Goal: Task Accomplishment & Management: Complete application form

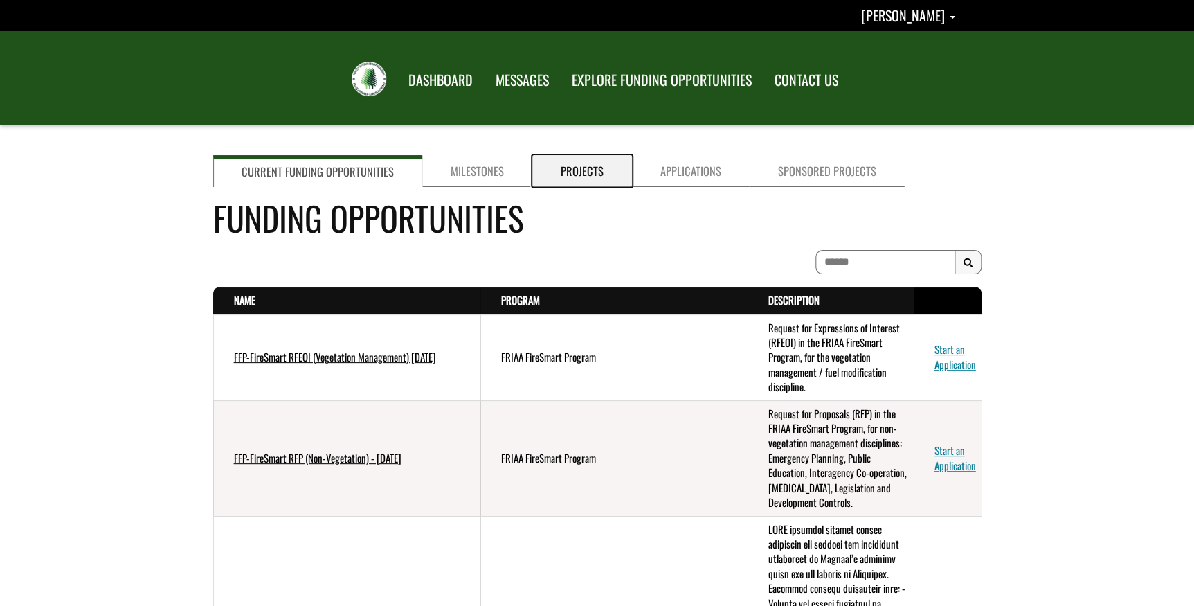
click at [575, 168] on link "Projects" at bounding box center [582, 171] width 100 height 32
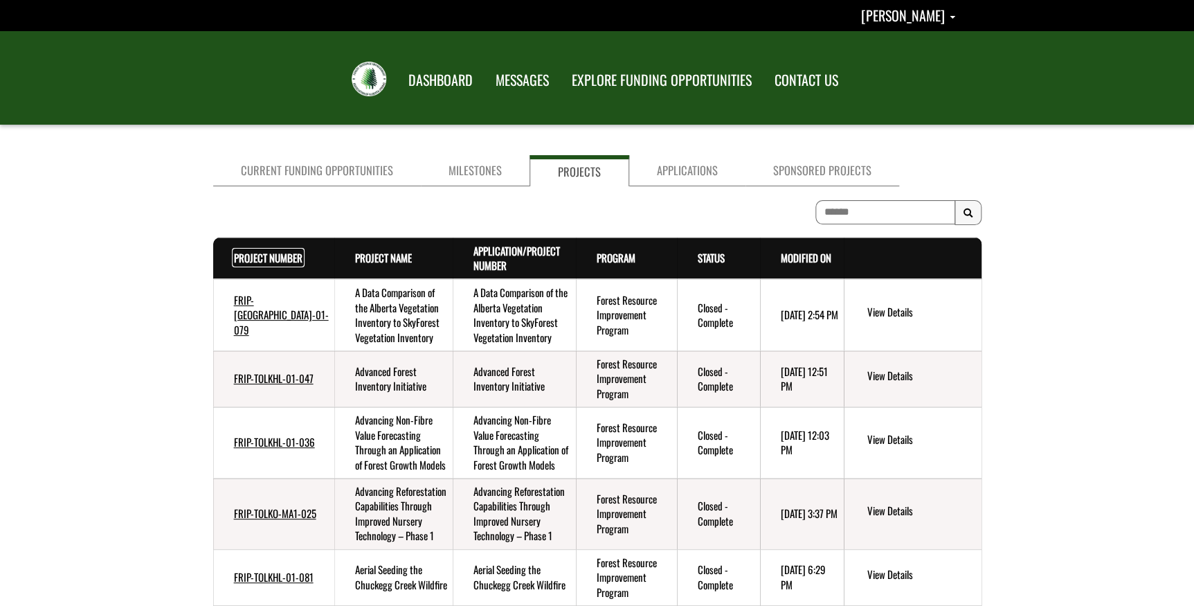
click at [246, 251] on link "Project Number . sort descending" at bounding box center [268, 257] width 69 height 15
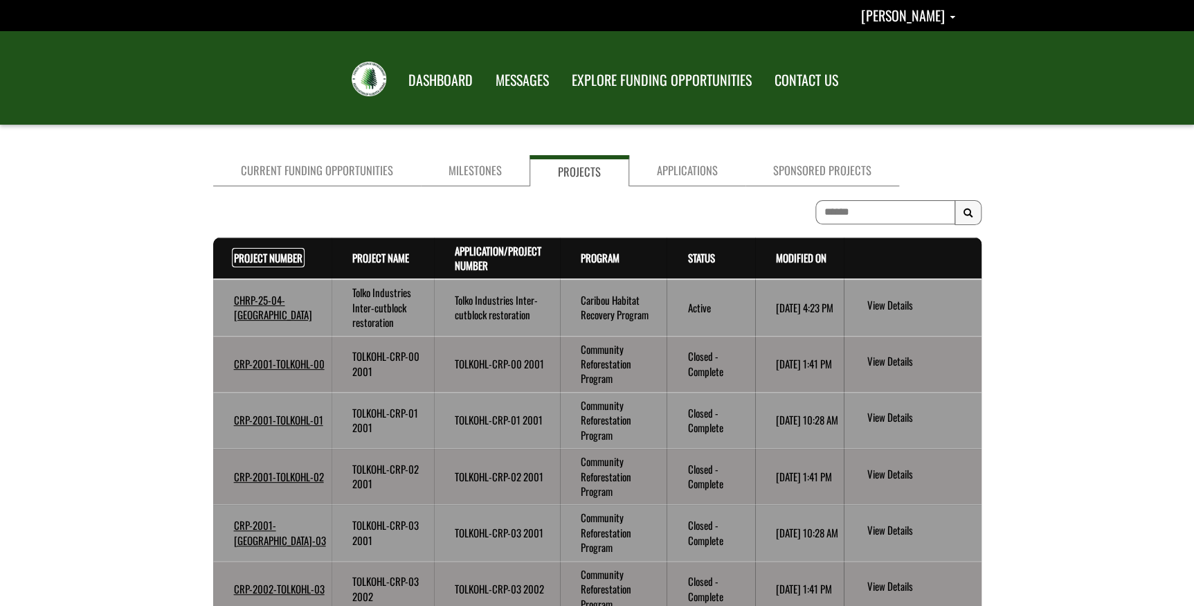
click at [246, 251] on link "Project Number . sort descending" at bounding box center [268, 257] width 69 height 15
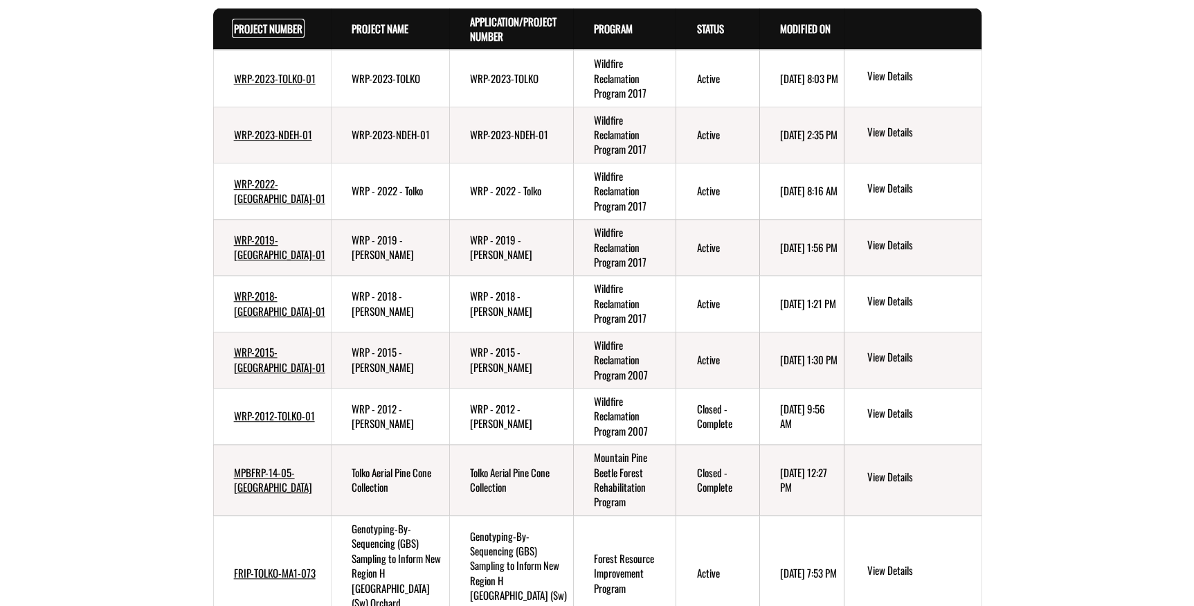
scroll to position [324, 0]
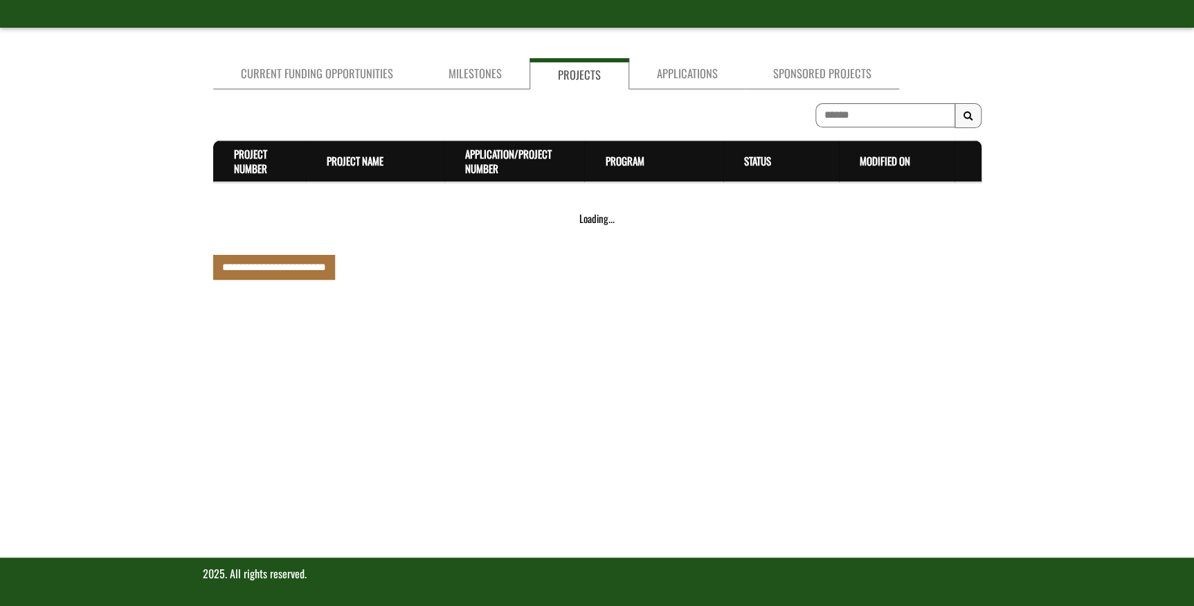
scroll to position [487, 0]
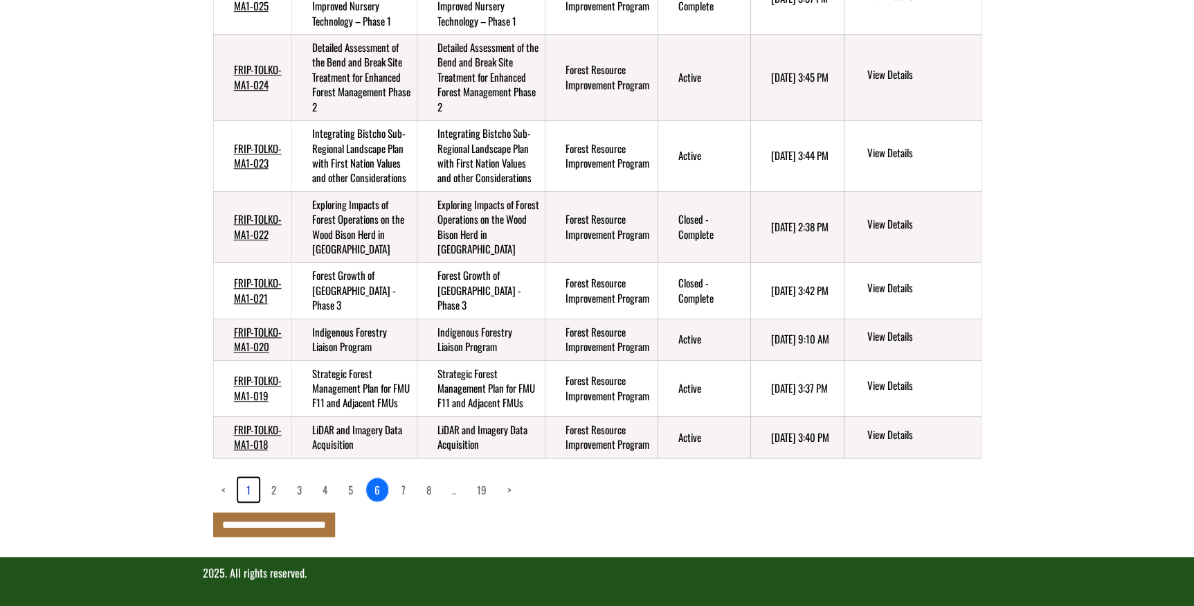
click at [247, 487] on link "1" at bounding box center [248, 490] width 21 height 24
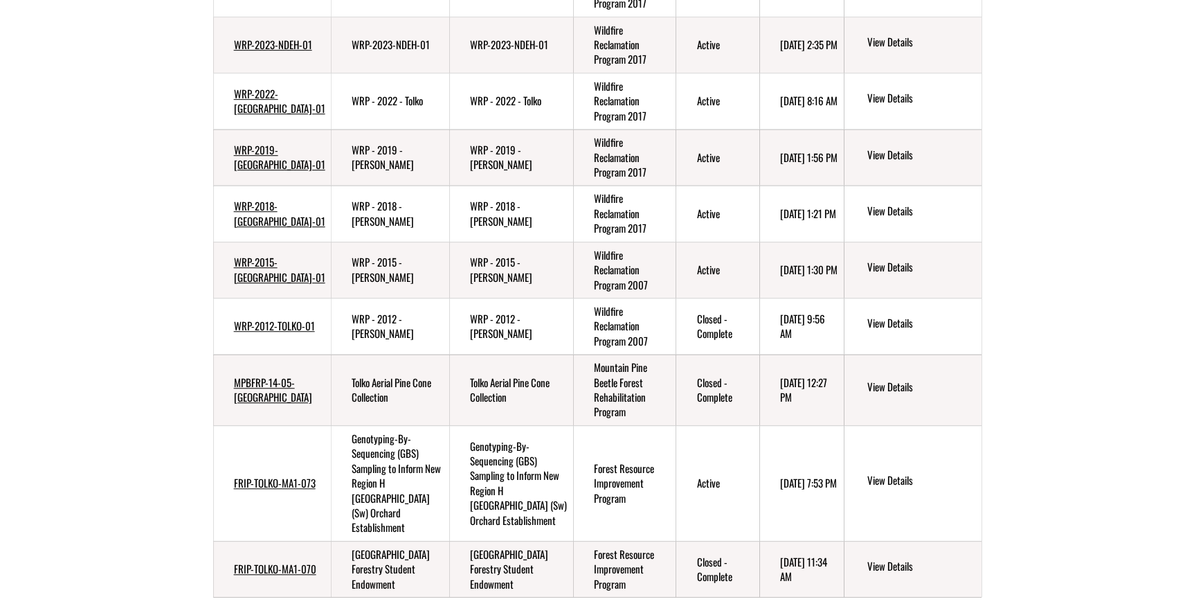
scroll to position [9, 0]
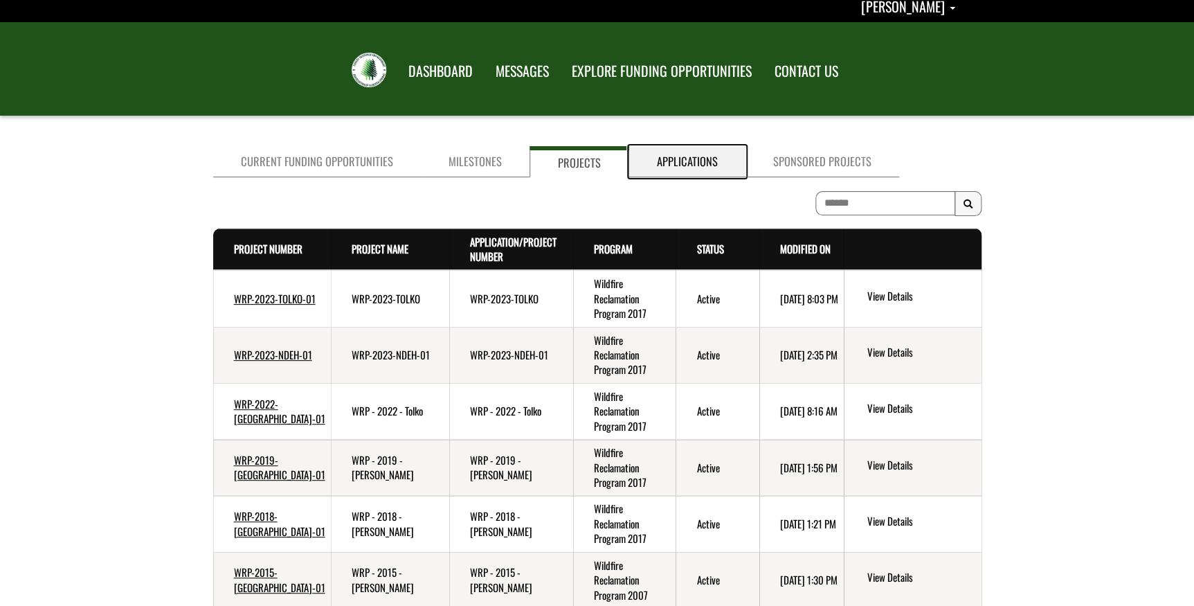
click at [666, 162] on link "Applications" at bounding box center [687, 161] width 116 height 31
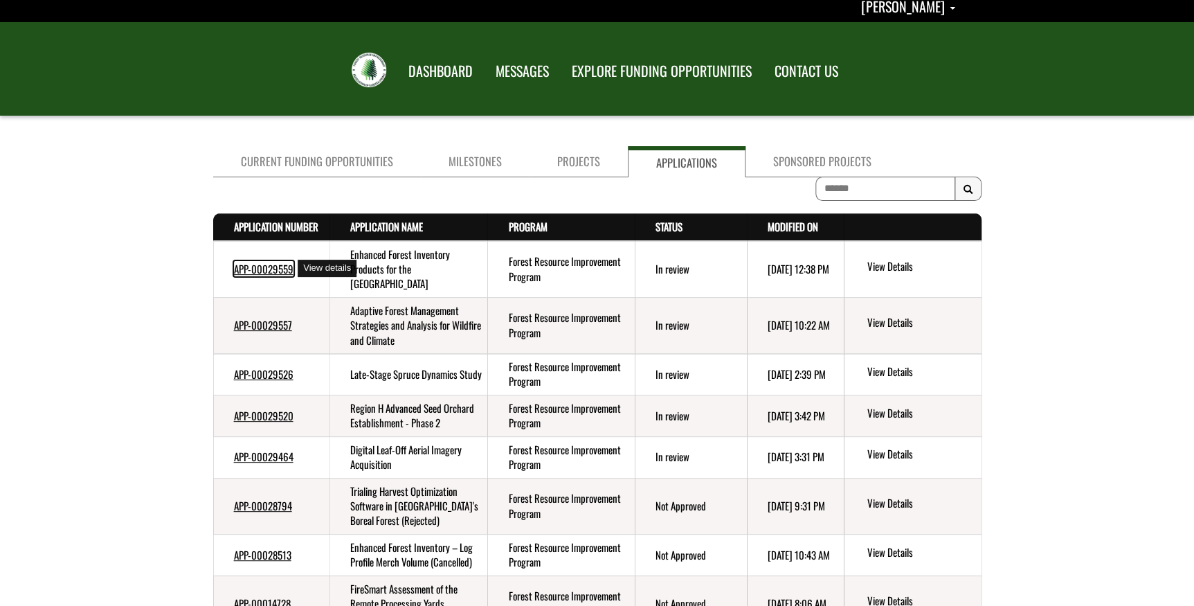
click at [250, 269] on link "APP-00029559" at bounding box center [264, 268] width 60 height 15
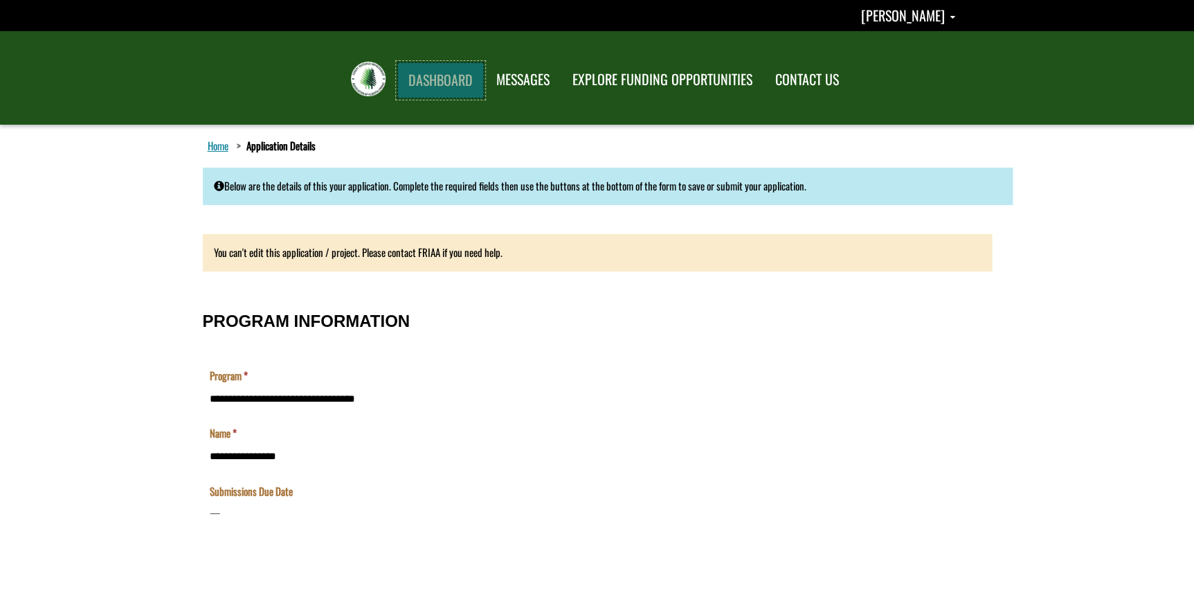
click at [456, 82] on link "DASHBOARD" at bounding box center [440, 80] width 87 height 36
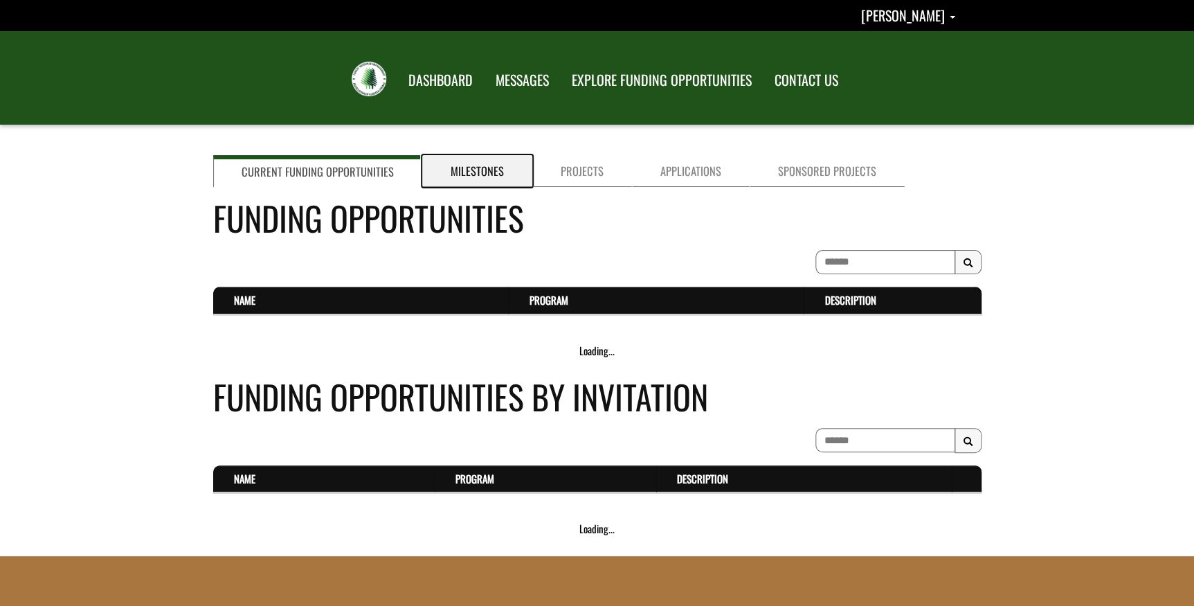
click at [449, 166] on link "Milestones" at bounding box center [477, 171] width 110 height 32
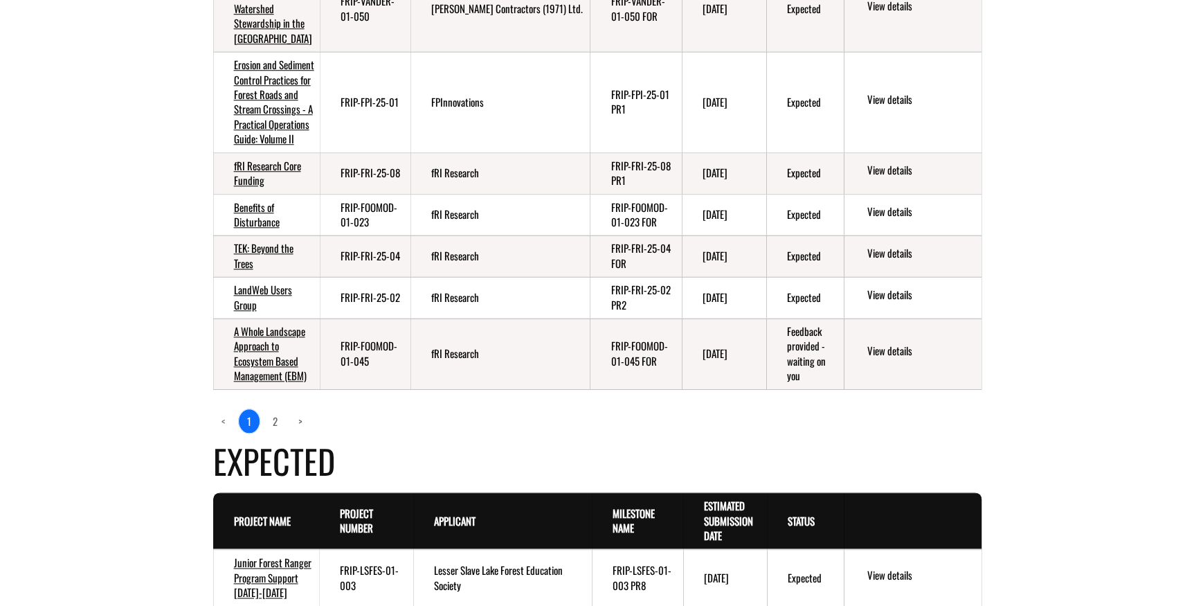
scroll to position [566, 0]
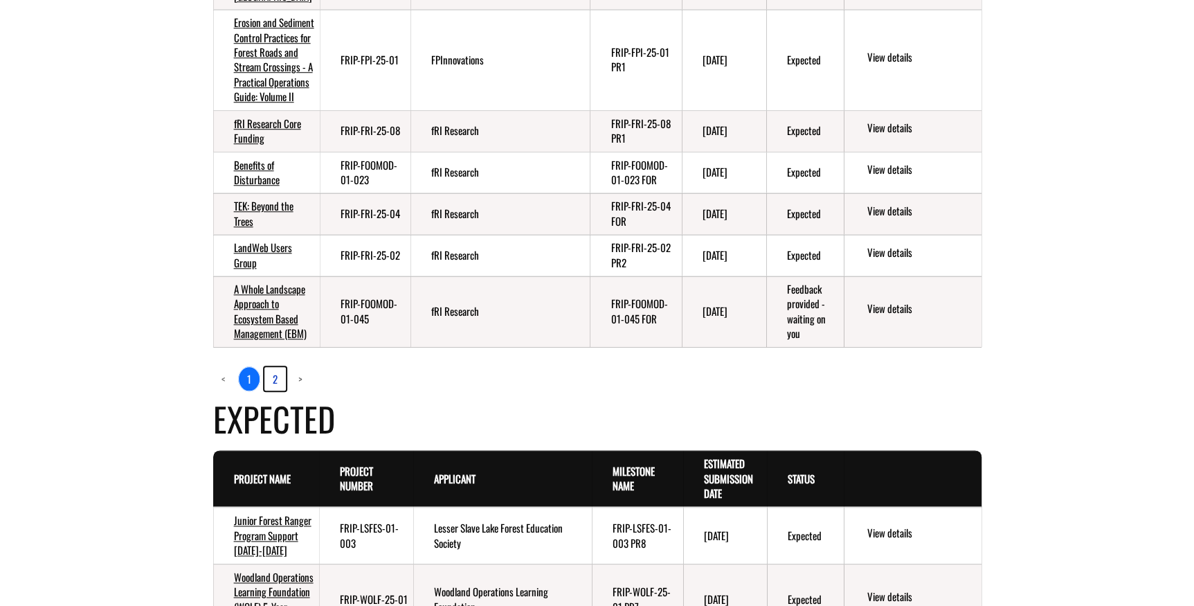
click at [274, 390] on link "2" at bounding box center [274, 379] width 21 height 24
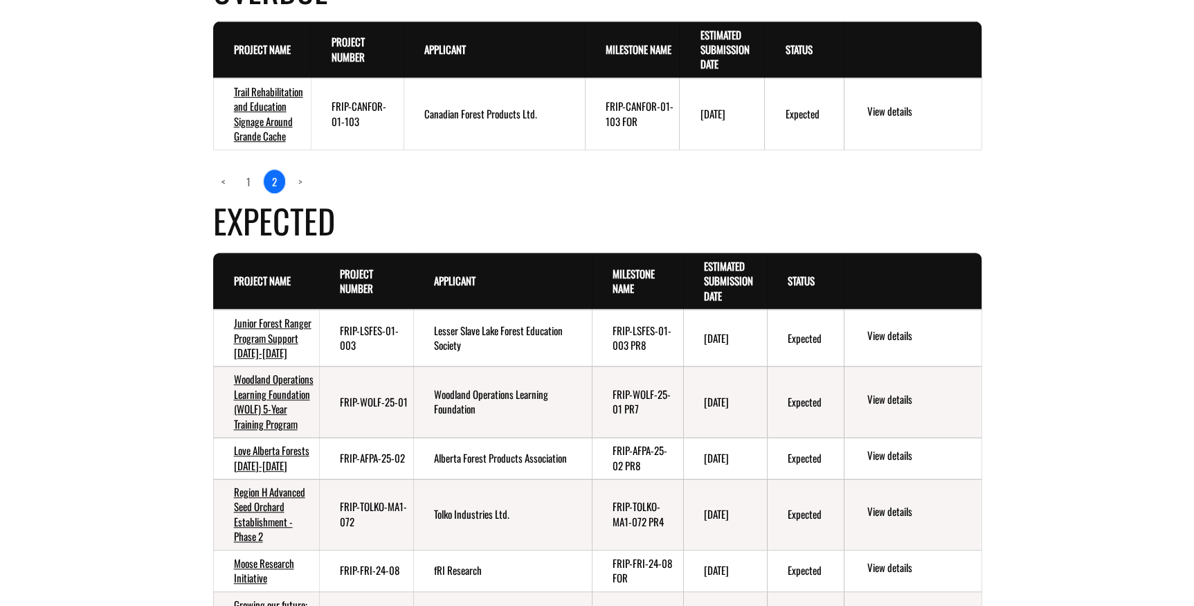
scroll to position [314, 0]
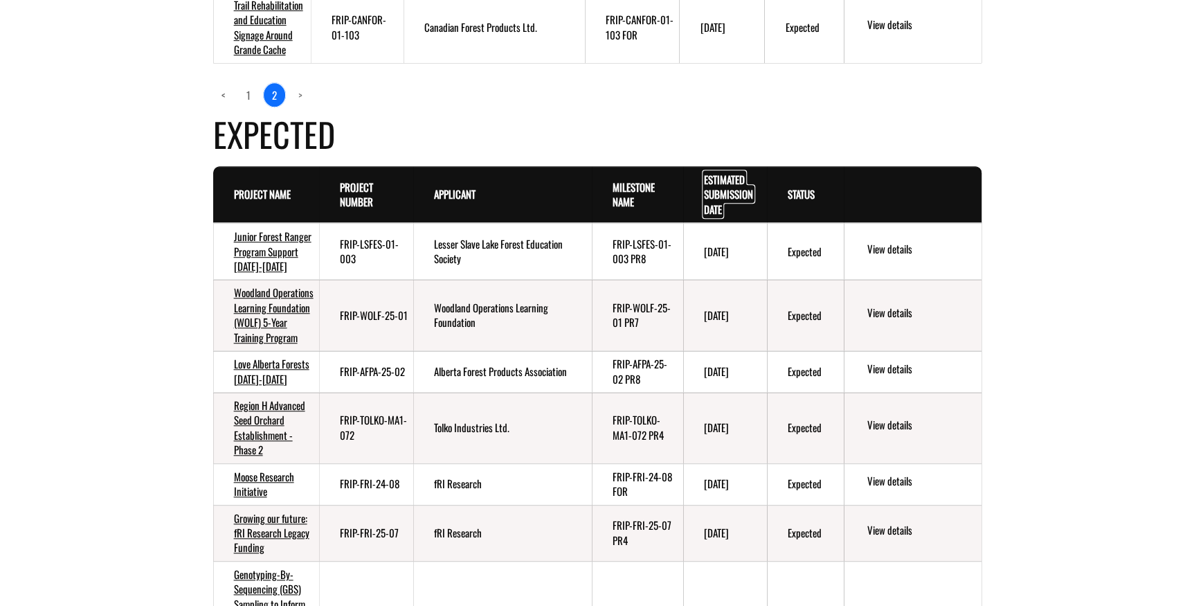
click at [720, 191] on link "Estimated Submission Date . sort descending" at bounding box center [728, 194] width 49 height 45
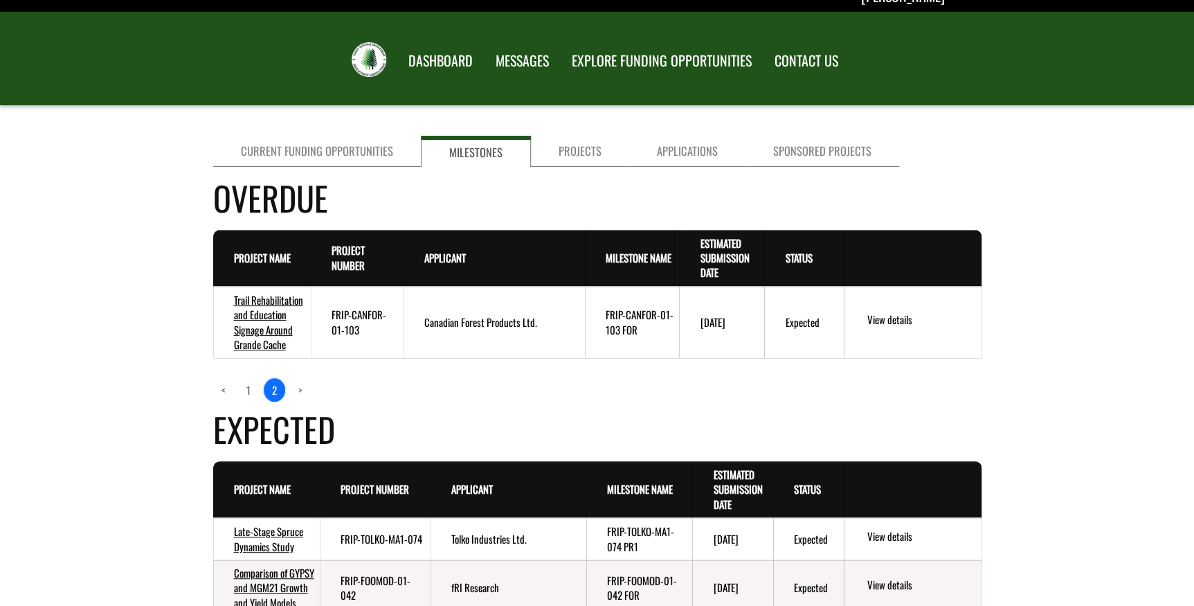
scroll to position [0, 0]
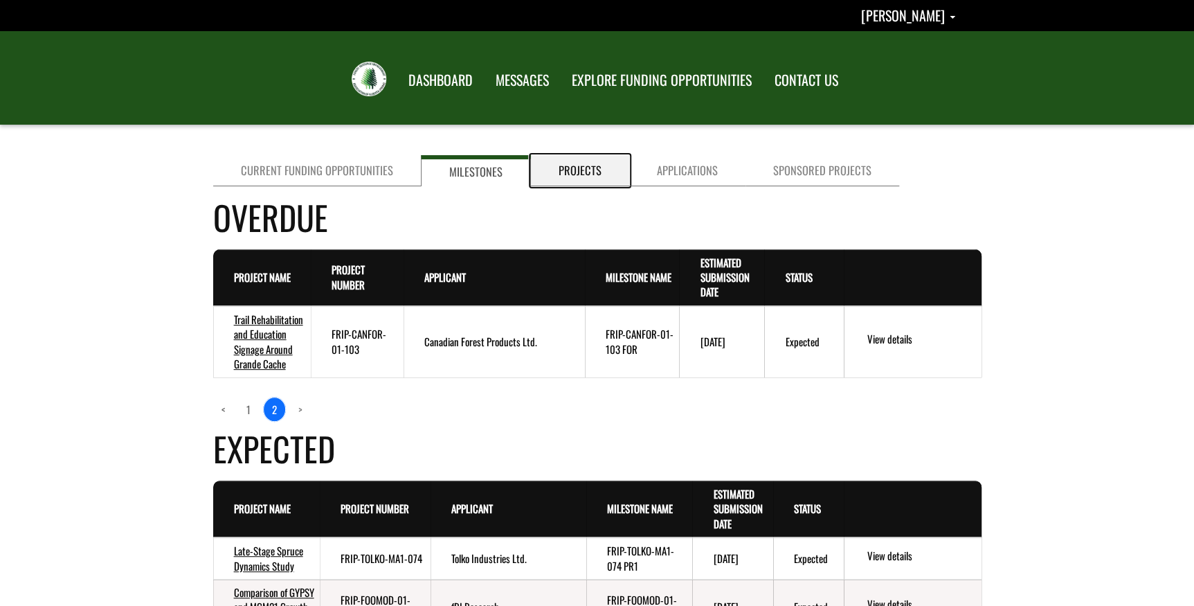
click at [591, 158] on link "Projects" at bounding box center [580, 170] width 98 height 31
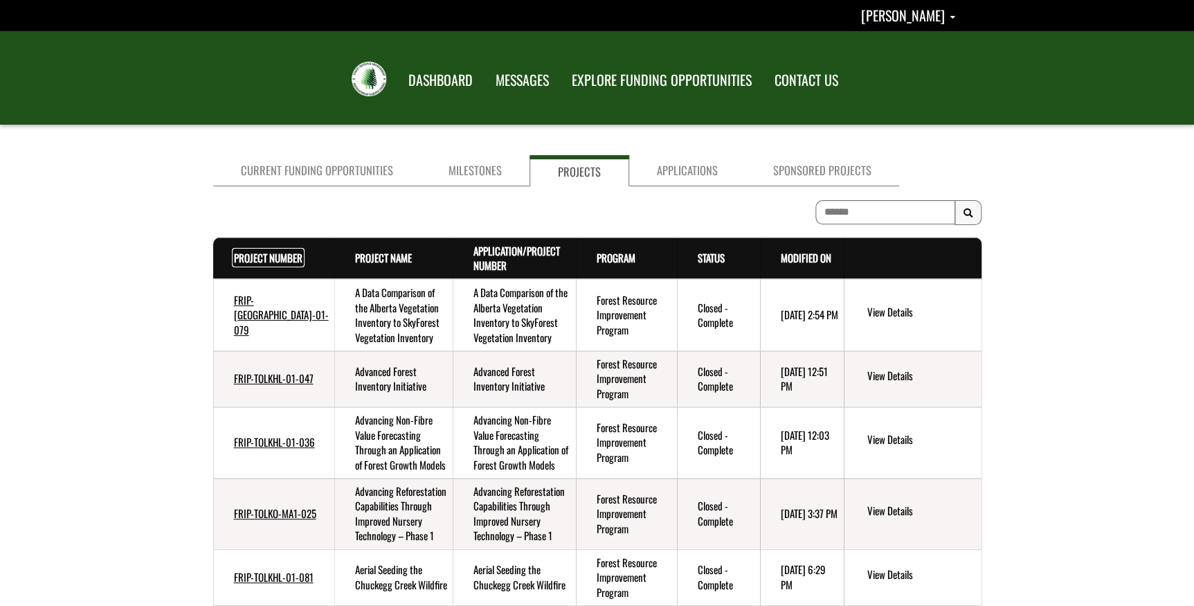
click at [235, 258] on link "Project Number . sort descending" at bounding box center [268, 257] width 69 height 15
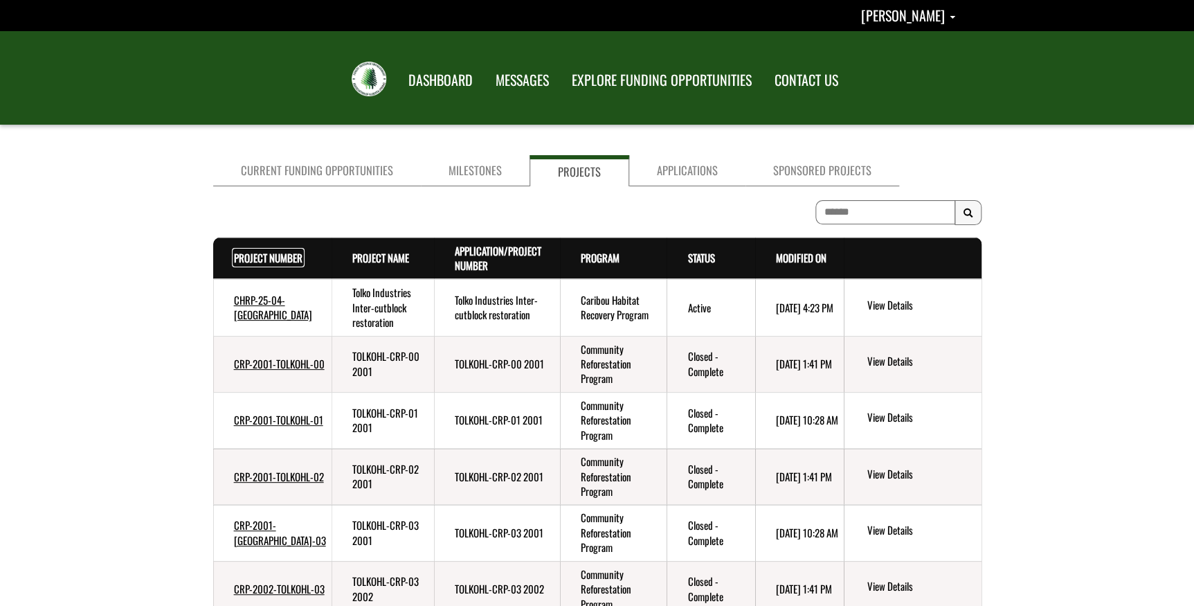
click at [253, 255] on link "Project Number . sort descending" at bounding box center [268, 257] width 69 height 15
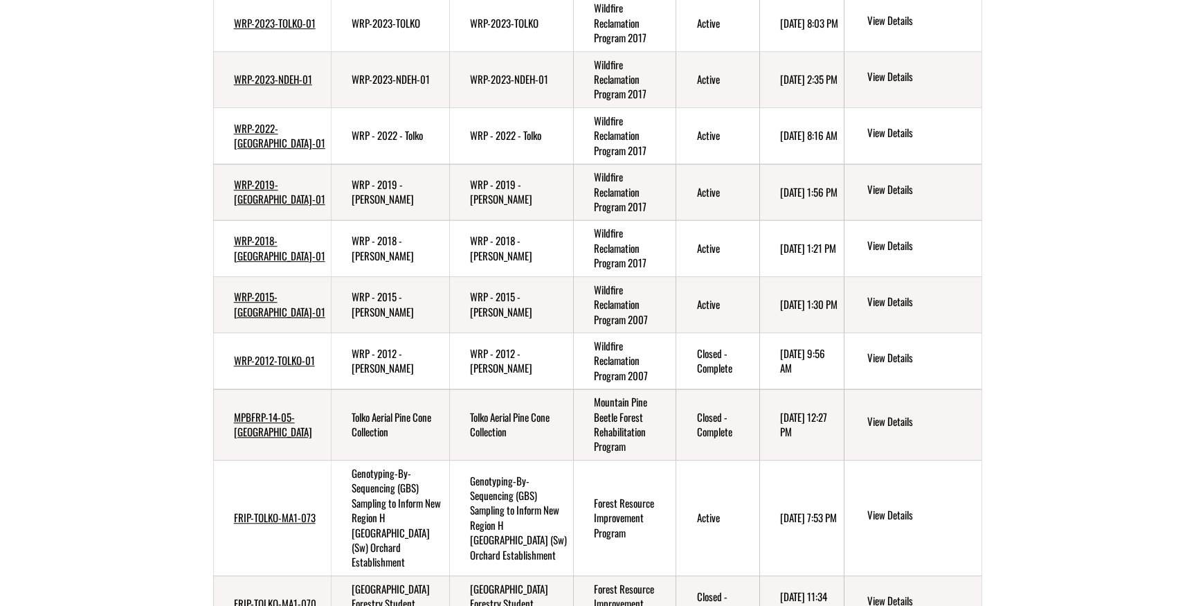
scroll to position [324, 0]
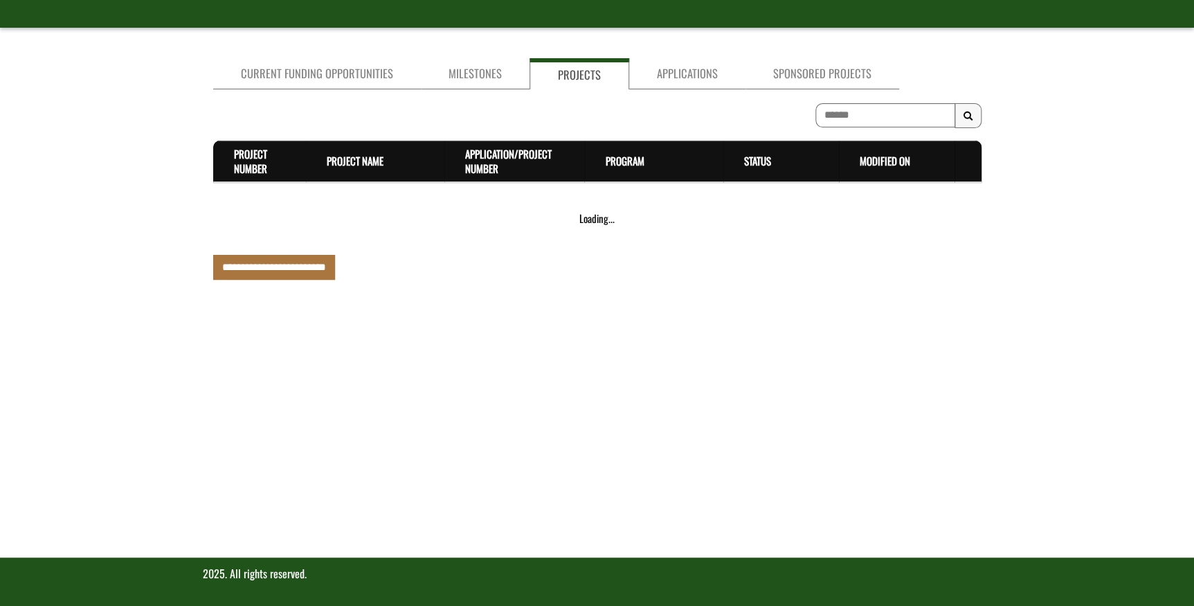
scroll to position [487, 0]
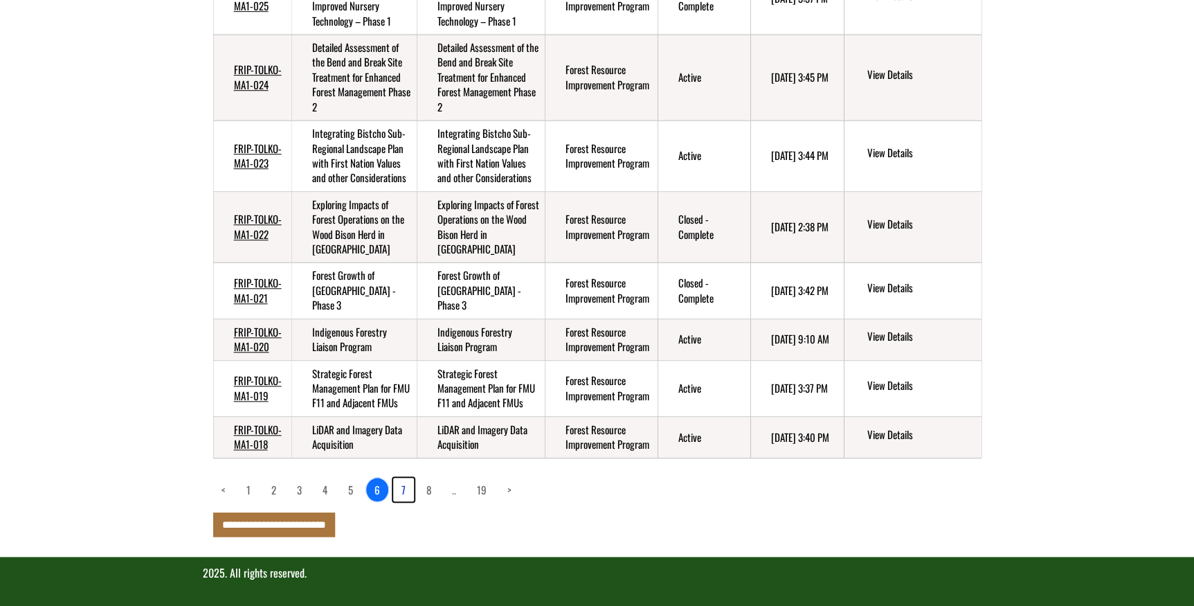
click at [403, 489] on link "7" at bounding box center [403, 490] width 21 height 24
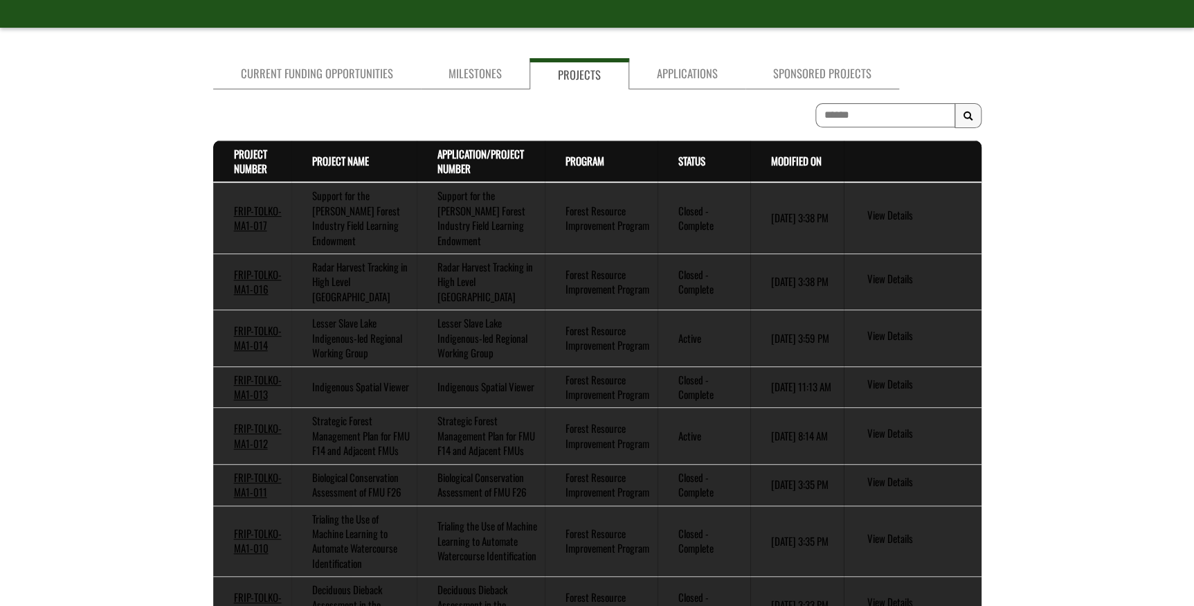
scroll to position [398, 0]
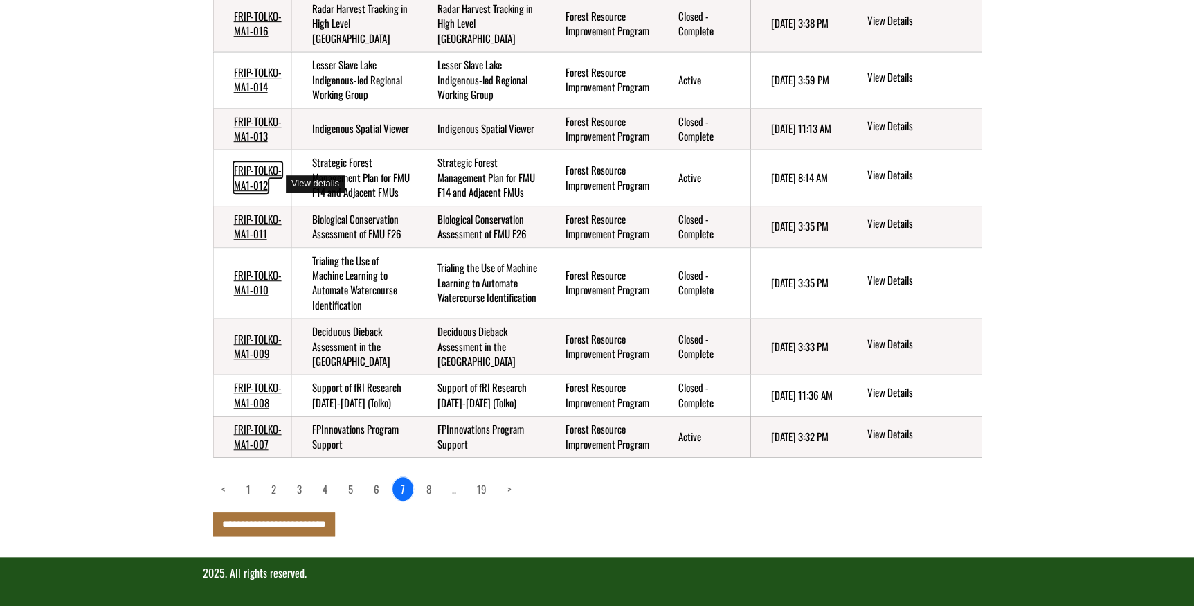
click at [246, 162] on link "FRIP-TOLKO-MA1-012" at bounding box center [258, 177] width 48 height 30
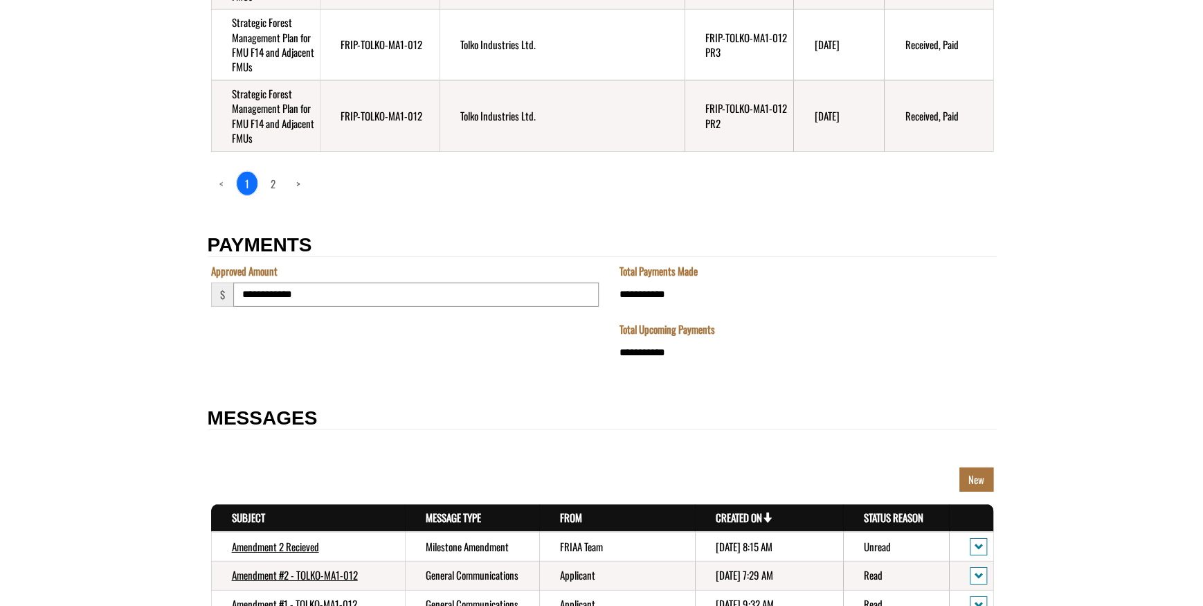
scroll to position [2077, 0]
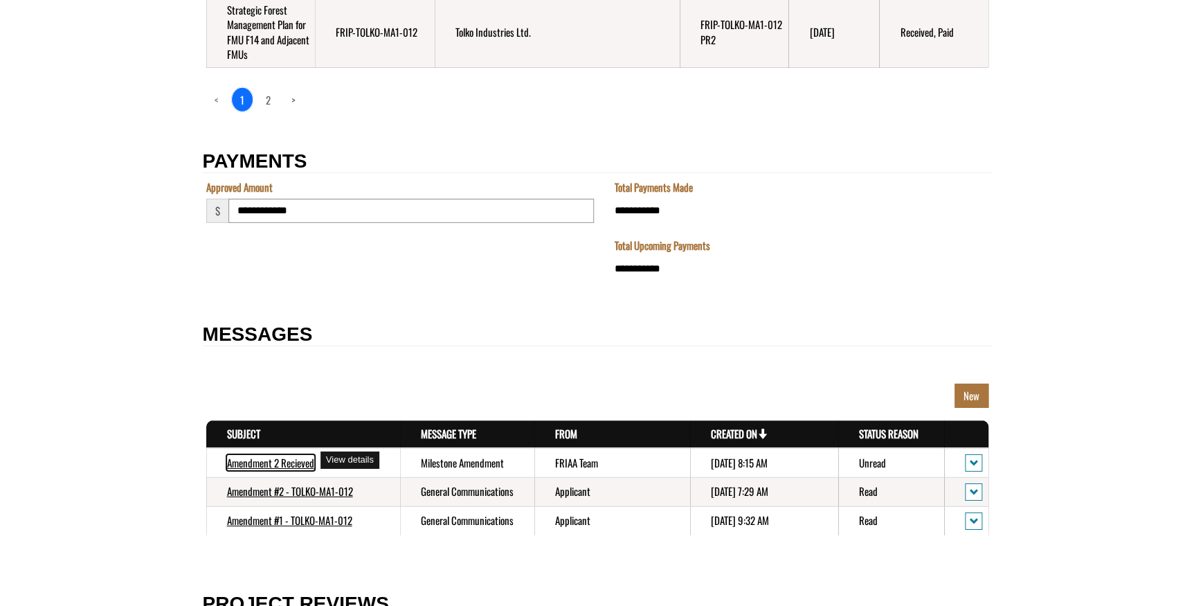
click at [291, 458] on link "Amendment 2 Recieved" at bounding box center [270, 462] width 87 height 15
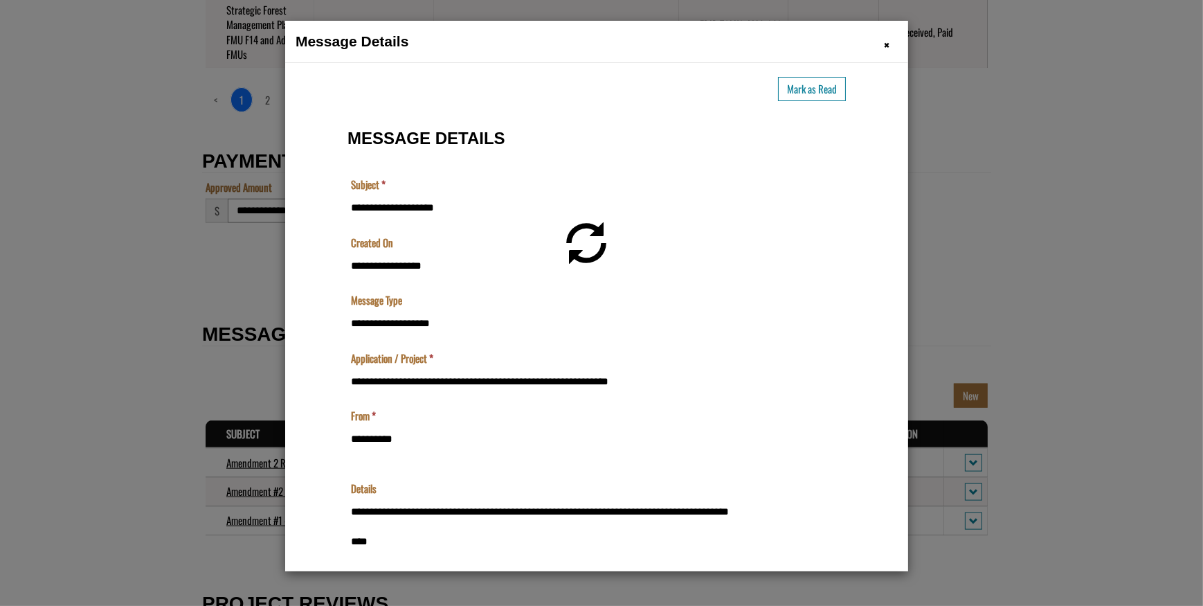
scroll to position [0, 0]
click at [887, 44] on span "×" at bounding box center [887, 44] width 6 height 21
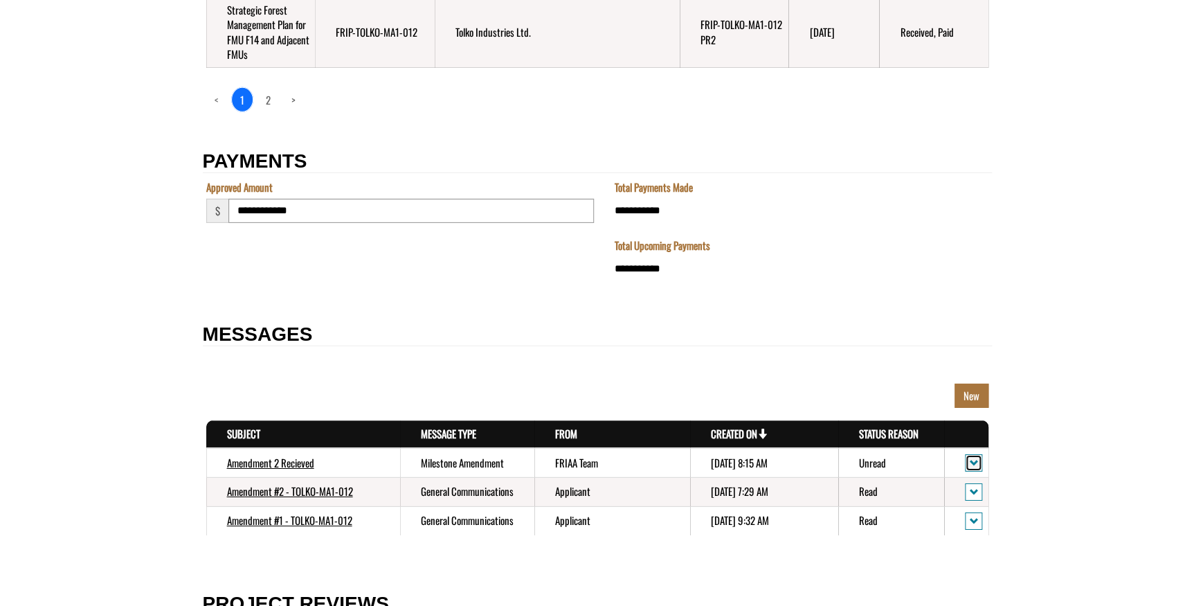
click at [974, 462] on span "action menu" at bounding box center [973, 463] width 9 height 10
click at [869, 462] on td "Unread" at bounding box center [891, 462] width 107 height 29
click at [291, 456] on link "Amendment 2 Recieved" at bounding box center [270, 462] width 87 height 15
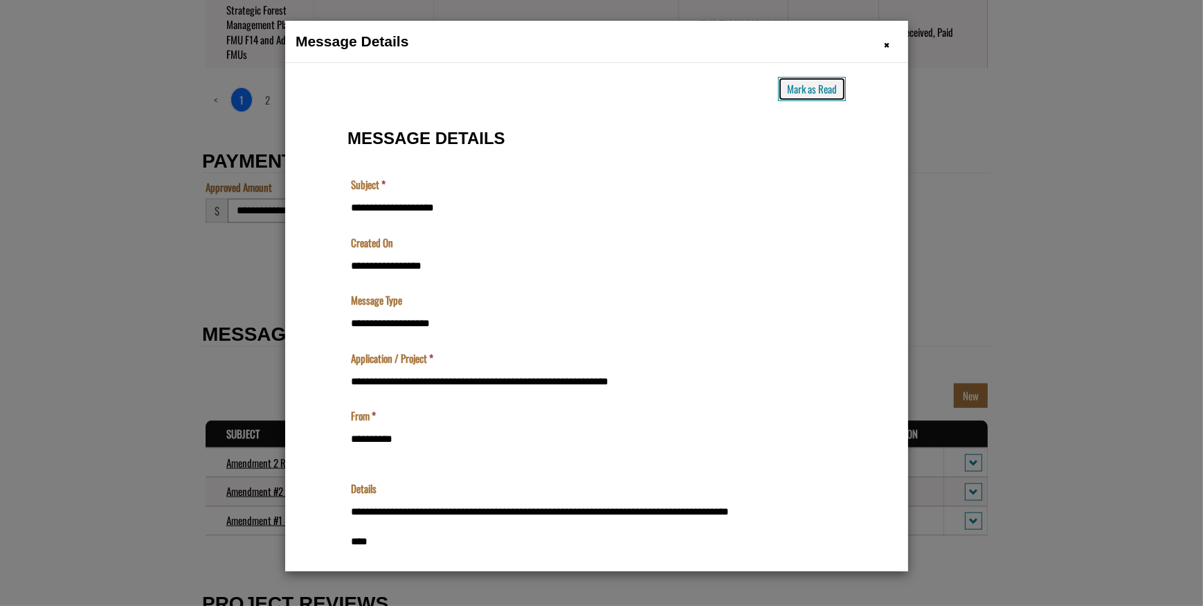
click at [807, 87] on button "Mark as Read" at bounding box center [811, 88] width 68 height 24
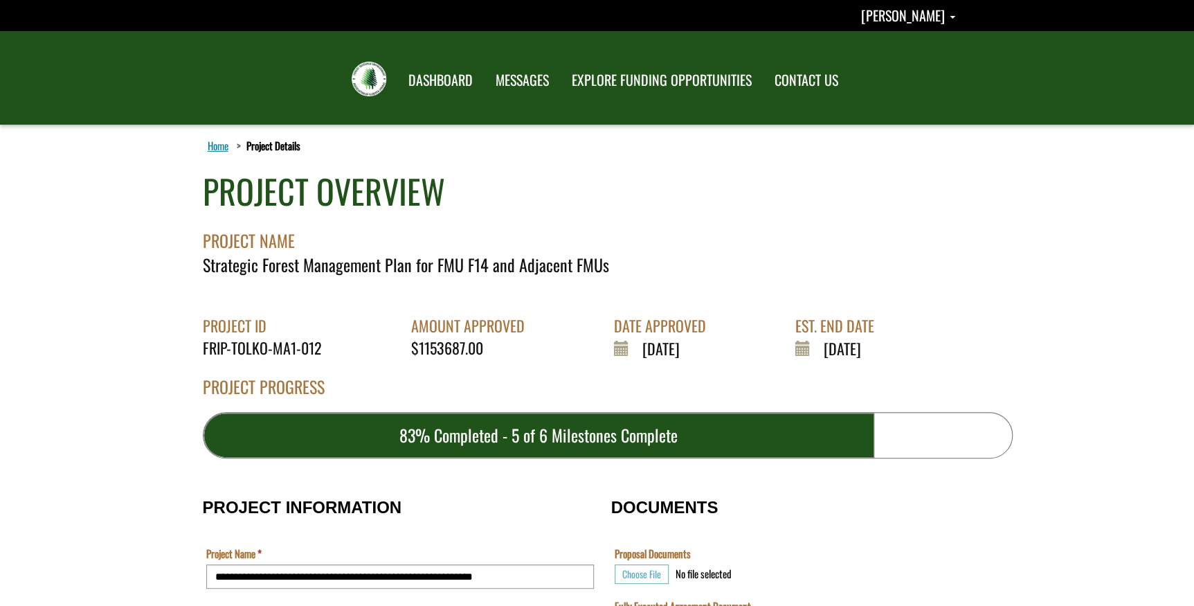
click at [450, 72] on link "DASHBOARD" at bounding box center [440, 80] width 87 height 36
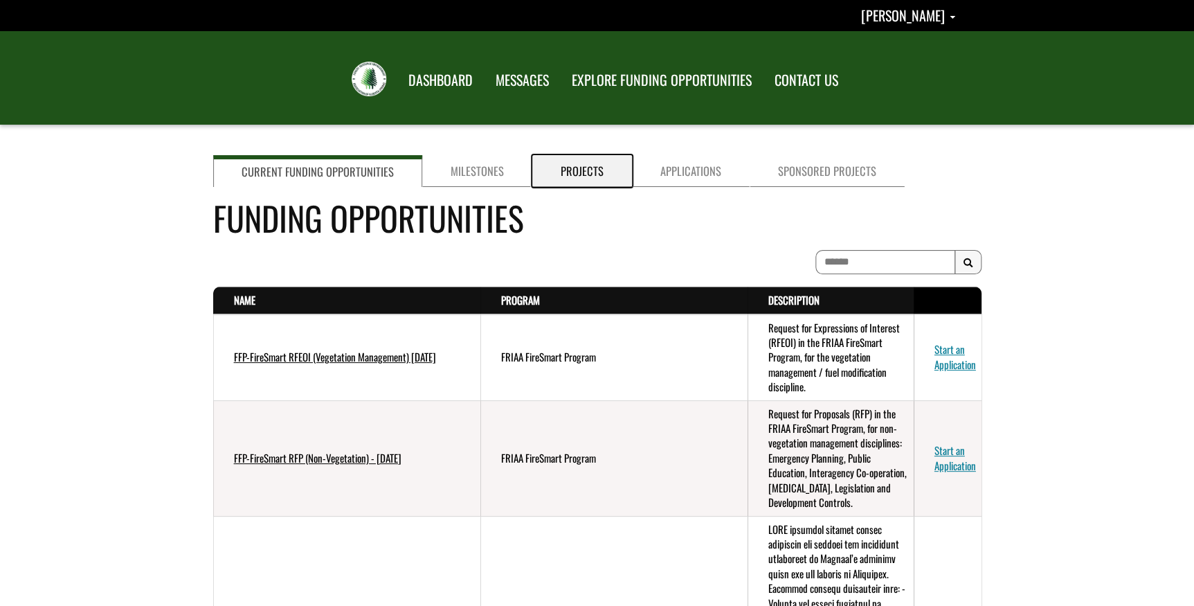
click at [591, 166] on link "Projects" at bounding box center [582, 171] width 100 height 32
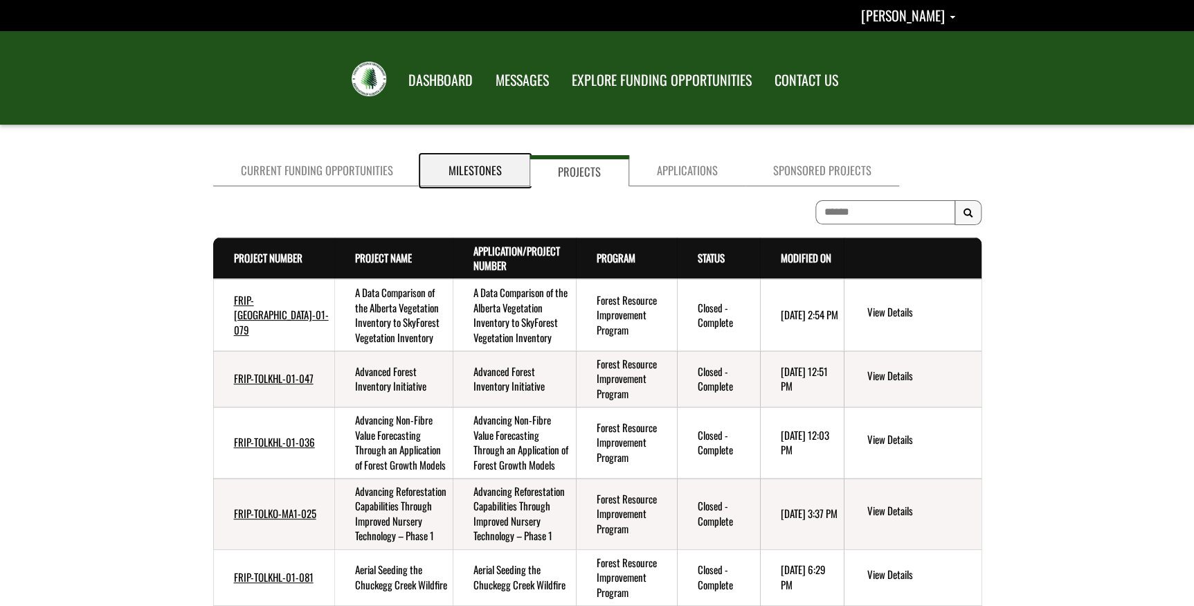
click at [467, 165] on link "Milestones" at bounding box center [475, 170] width 109 height 31
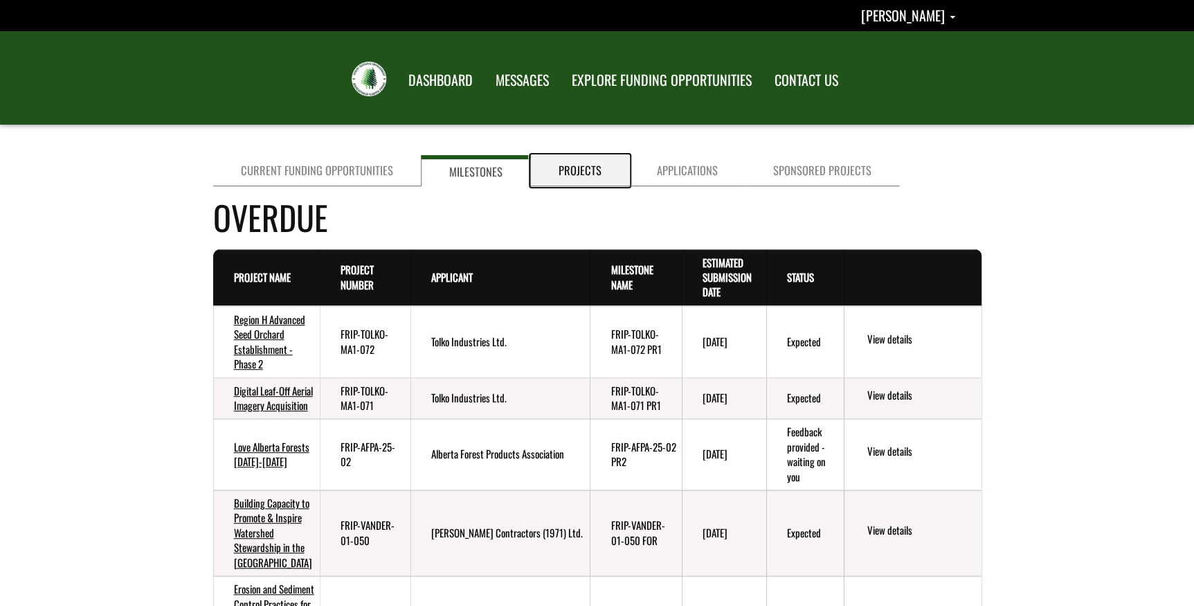
click at [565, 173] on link "Projects" at bounding box center [580, 170] width 98 height 31
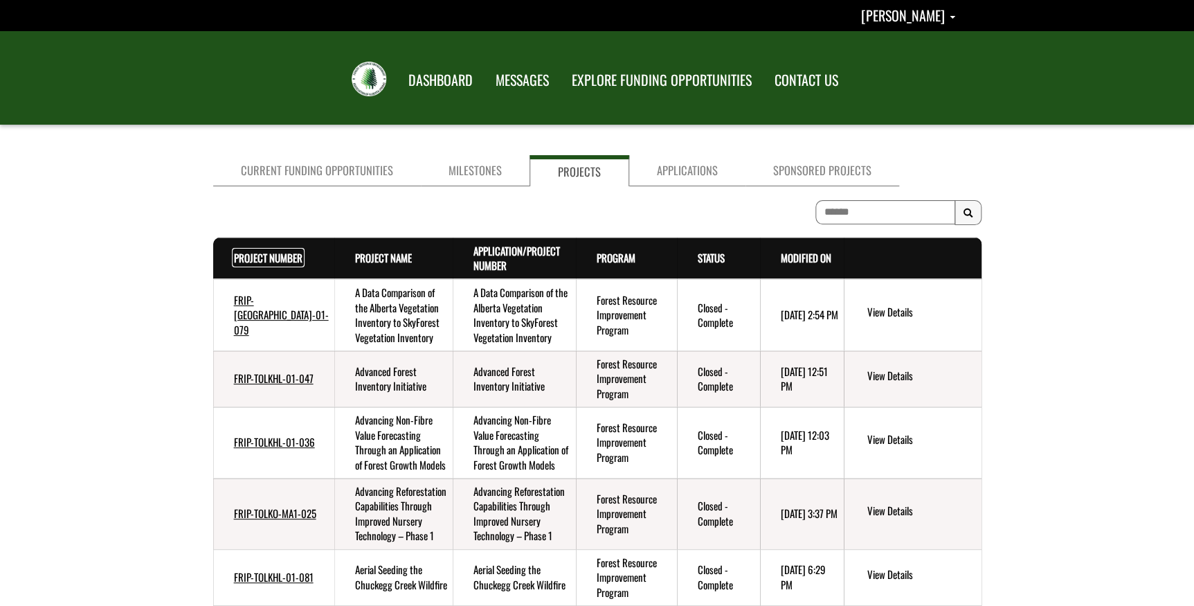
click at [246, 250] on link "Project Number . sort descending" at bounding box center [268, 257] width 69 height 15
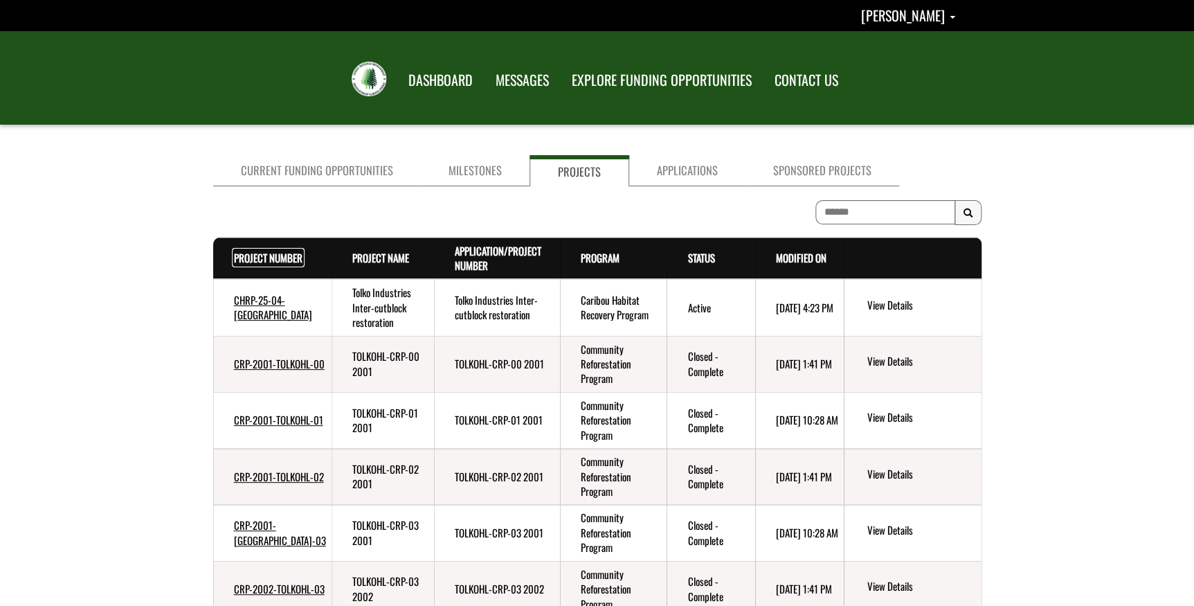
click at [245, 256] on link "Project Number . sort descending" at bounding box center [268, 257] width 69 height 15
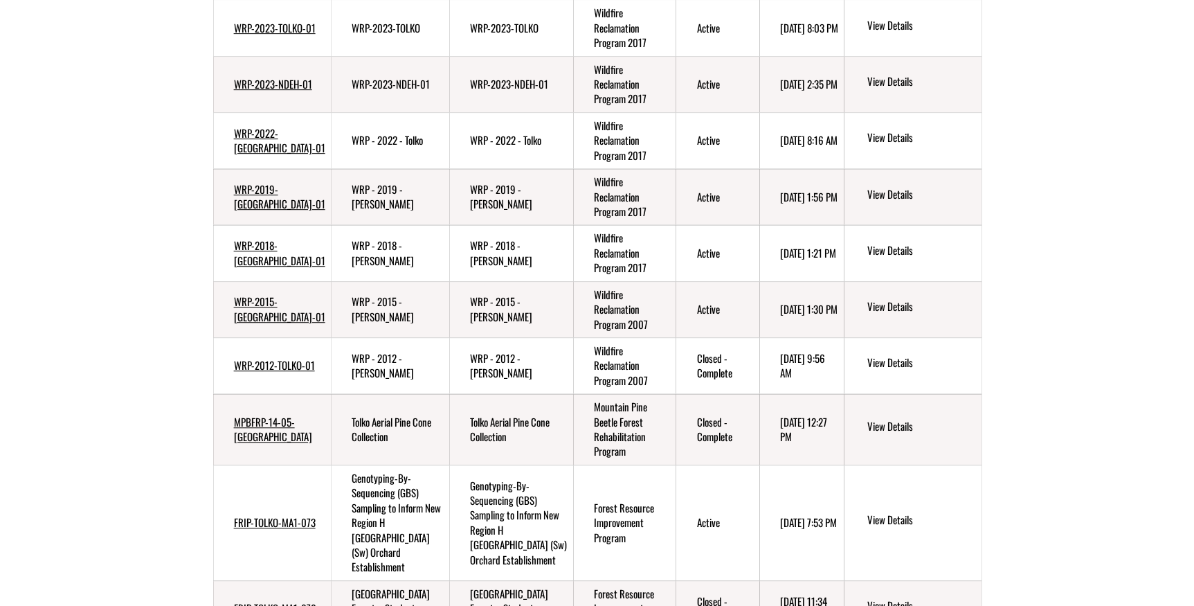
scroll to position [324, 0]
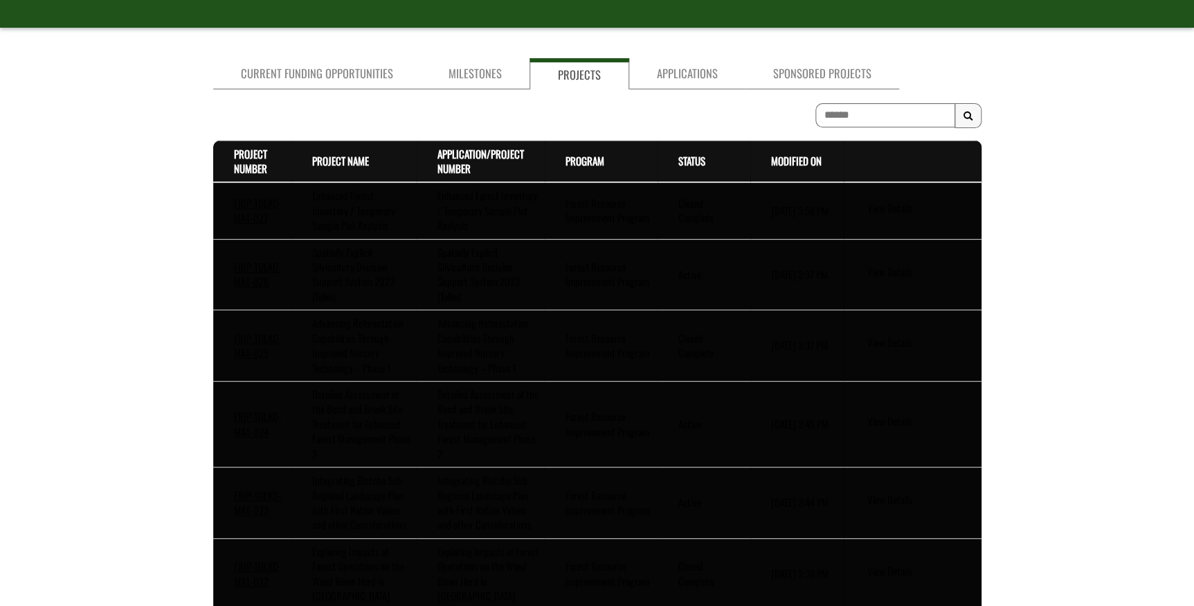
scroll to position [487, 0]
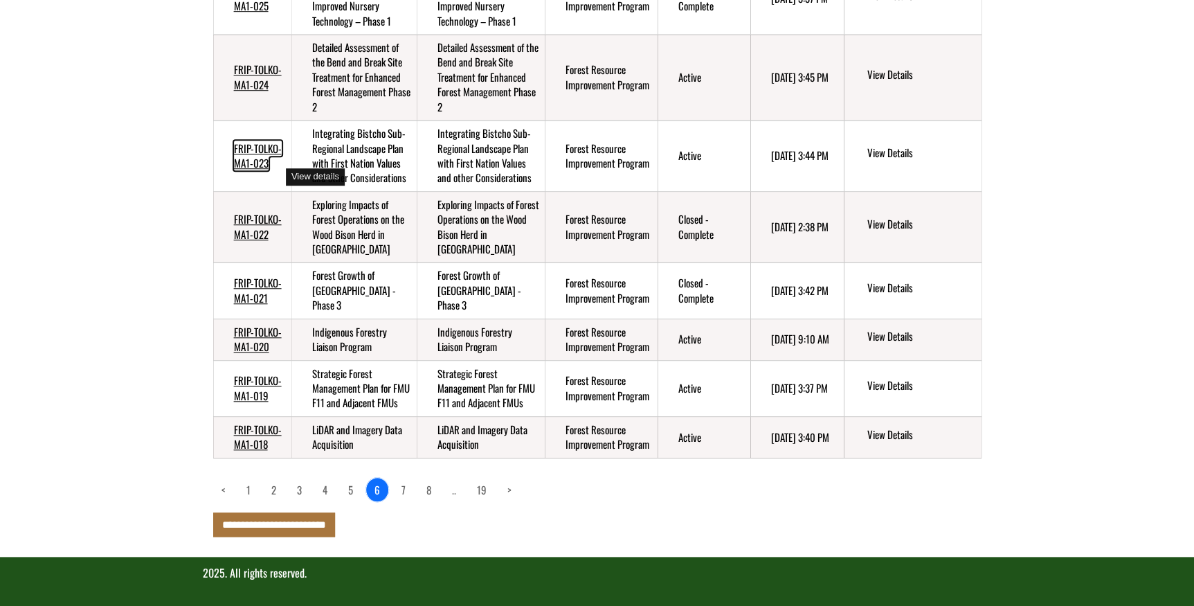
click at [258, 141] on link "FRIP-TOLKO-MA1-023" at bounding box center [258, 156] width 48 height 30
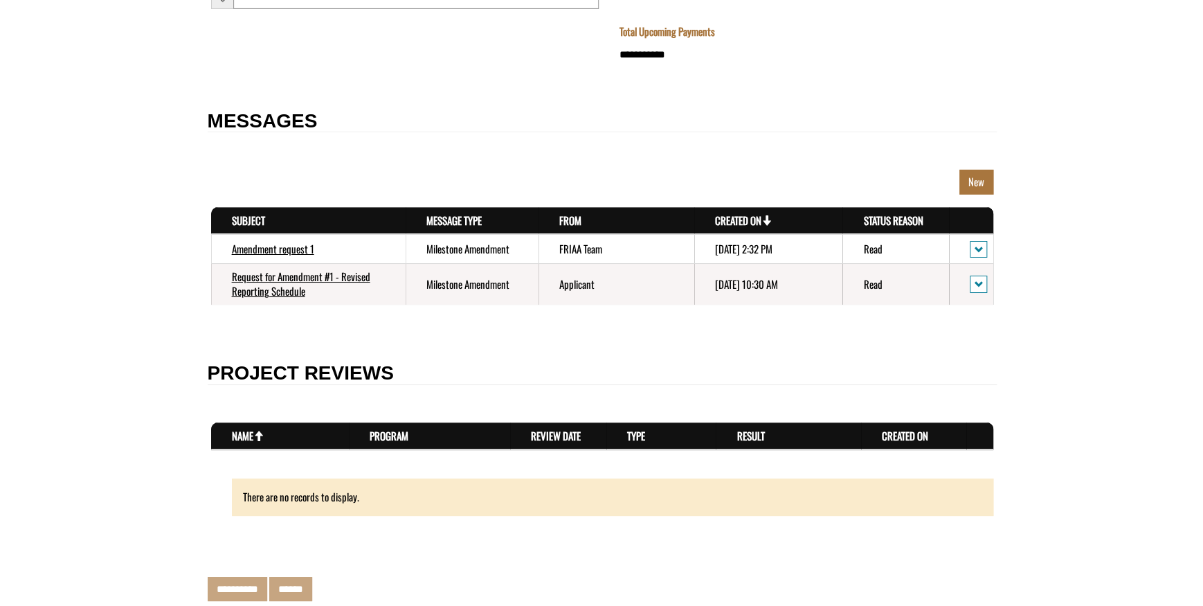
scroll to position [2442, 0]
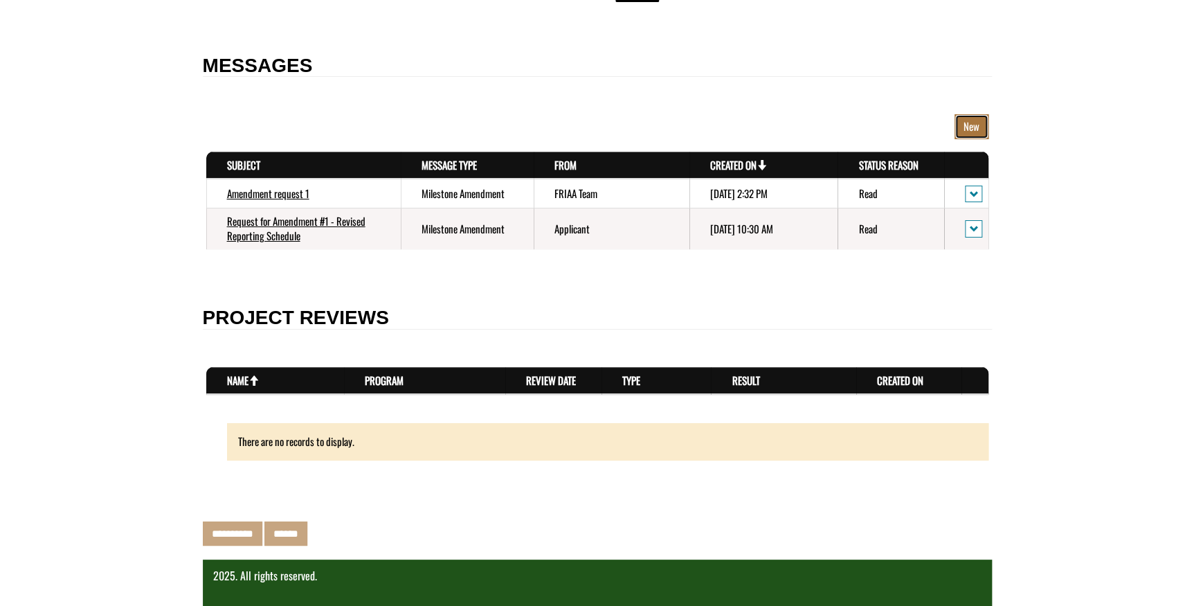
click at [966, 124] on link "New" at bounding box center [972, 126] width 34 height 24
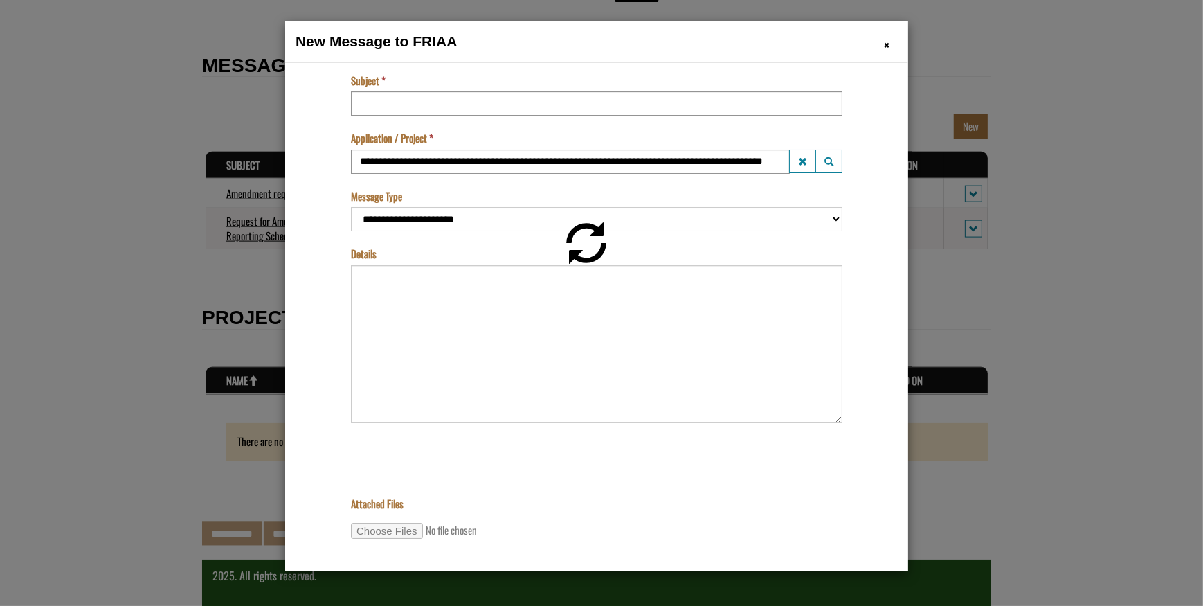
scroll to position [0, 0]
click at [416, 101] on input "Subject" at bounding box center [596, 103] width 492 height 24
type input "**********"
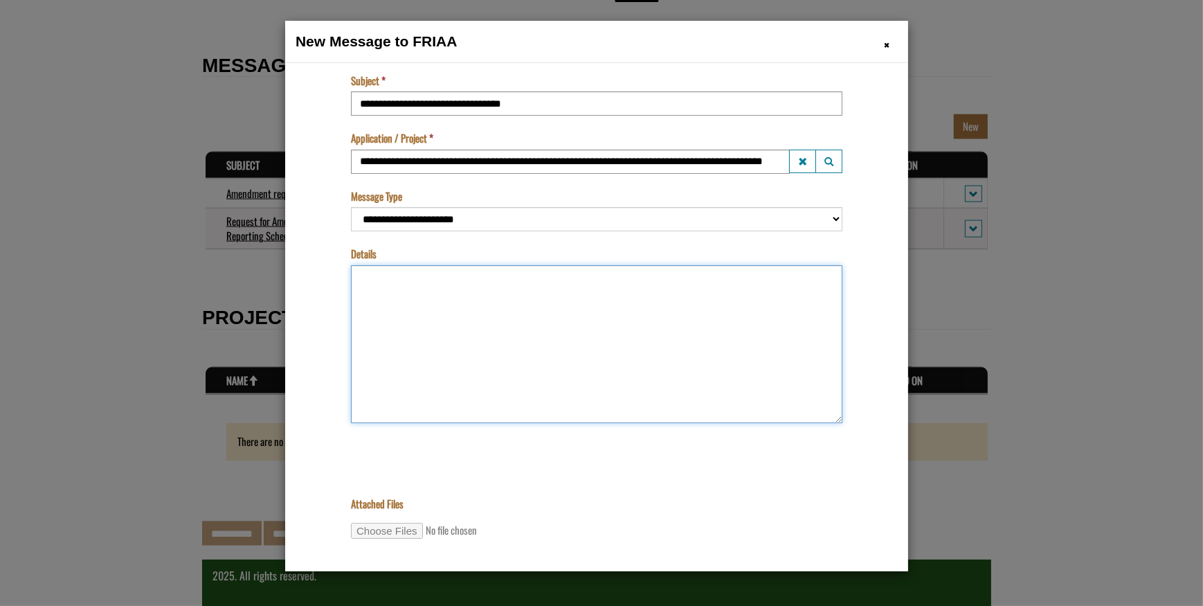
click at [393, 285] on textarea "Details" at bounding box center [596, 343] width 492 height 158
click at [408, 278] on textarea "Details" at bounding box center [596, 343] width 492 height 158
paste textarea "**********"
click at [358, 276] on textarea "**********" at bounding box center [596, 343] width 492 height 158
type textarea "**********"
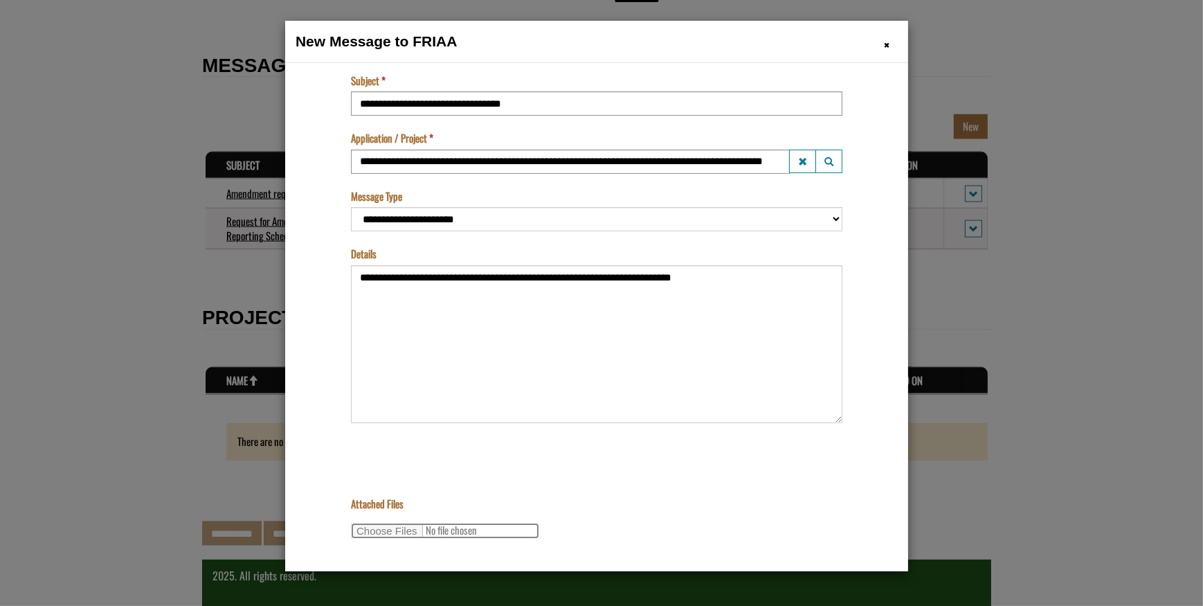
click at [377, 531] on input "Attached Files" at bounding box center [444, 530] width 188 height 16
type input "**********"
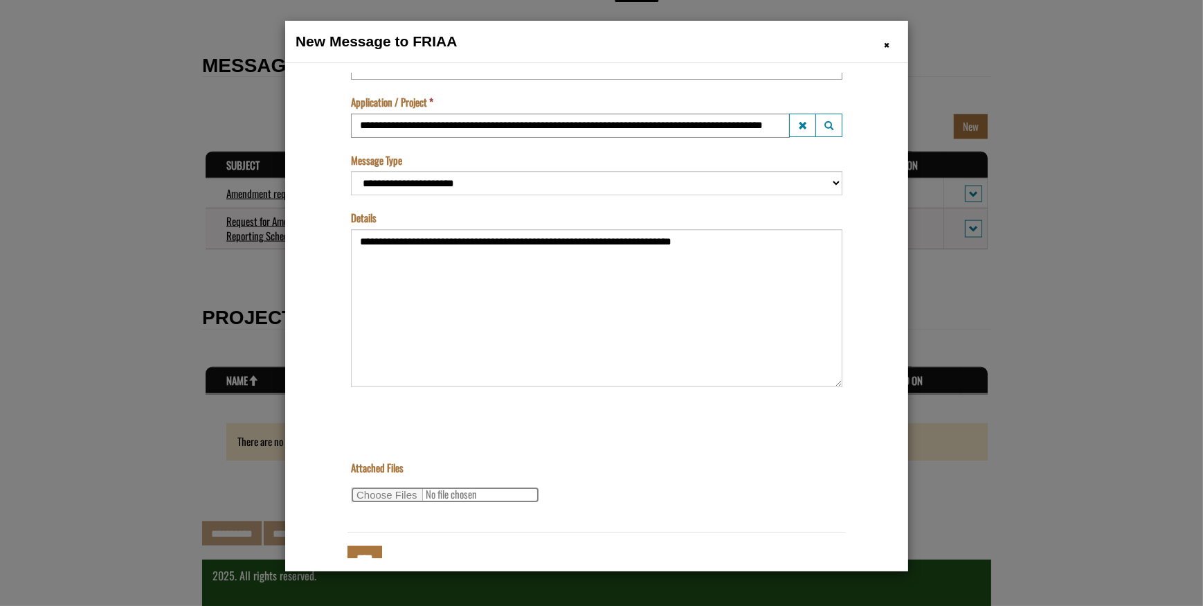
scroll to position [63, 0]
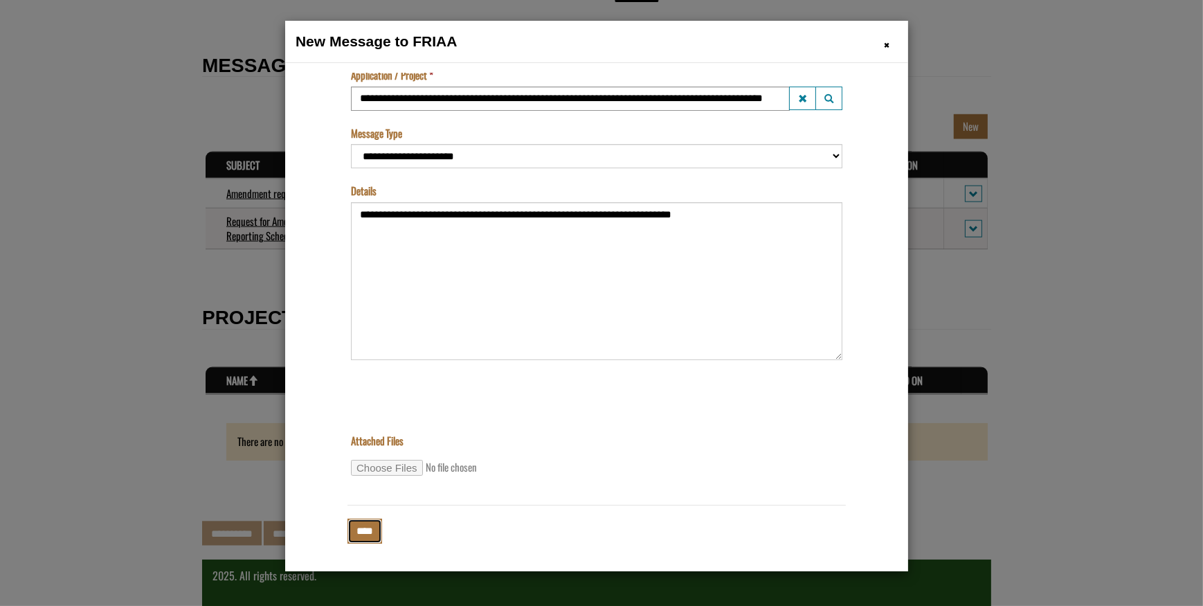
click at [360, 531] on input "****" at bounding box center [364, 530] width 35 height 24
type input "**********"
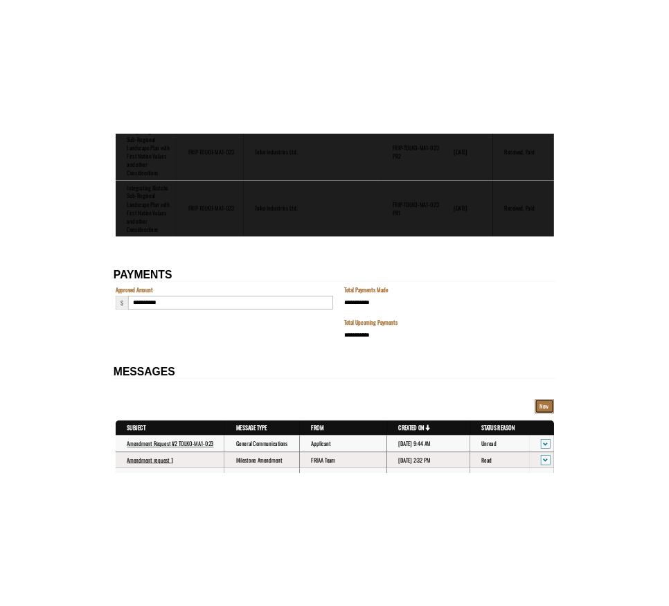
scroll to position [2442, 0]
